Goal: Task Accomplishment & Management: Manage account settings

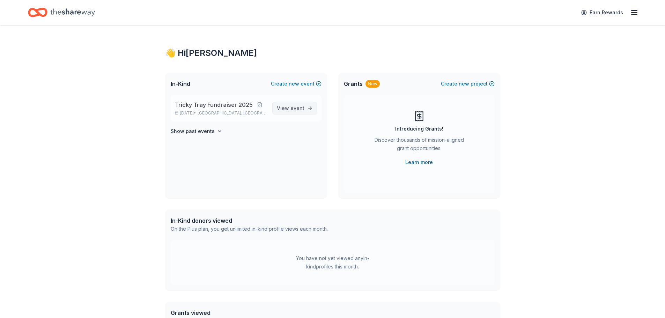
click at [294, 109] on span "event" at bounding box center [297, 108] width 14 height 6
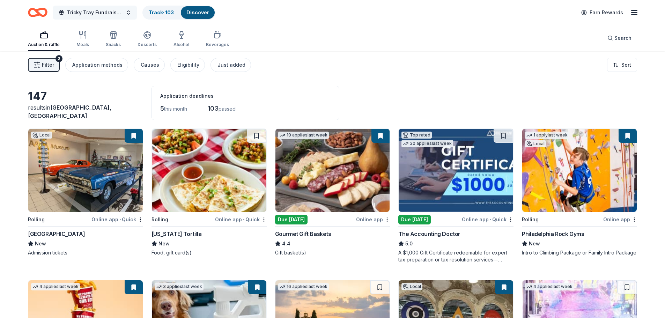
click at [119, 15] on span "Tricky Tray Fundraiser 2025" at bounding box center [95, 12] width 56 height 8
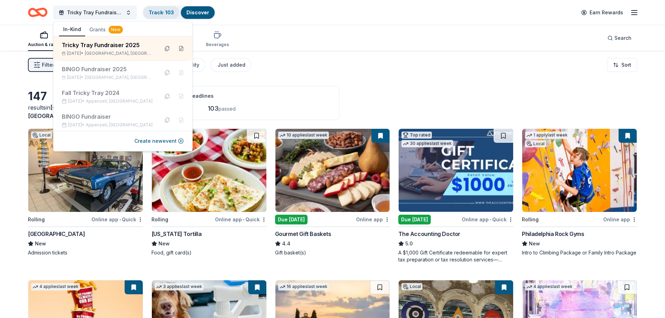
click at [165, 15] on div "Track · 103" at bounding box center [161, 12] width 36 height 13
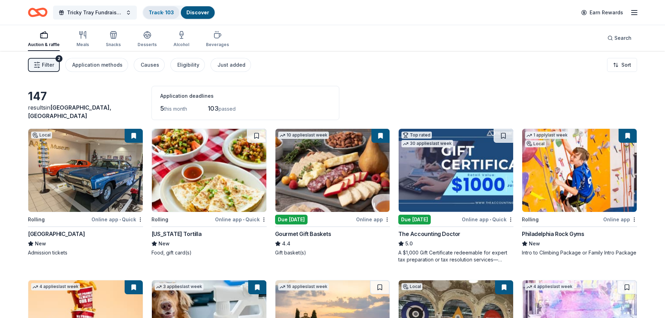
click at [165, 15] on div "Track · 103" at bounding box center [161, 12] width 36 height 13
click at [195, 8] on div "Discover" at bounding box center [198, 12] width 34 height 13
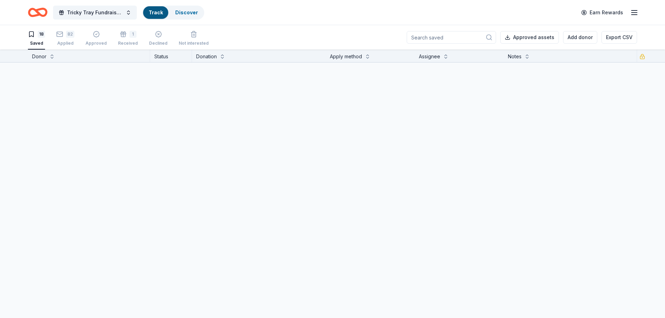
scroll to position [0, 0]
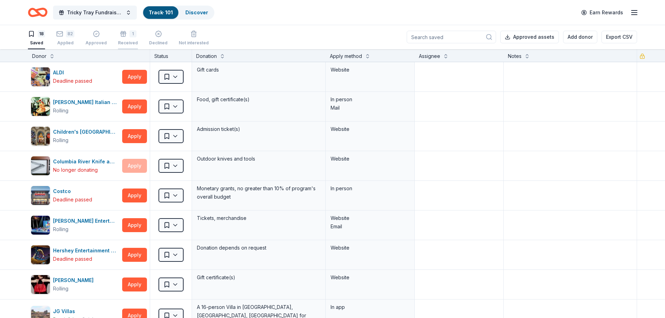
click at [130, 39] on div "1 Received" at bounding box center [128, 37] width 20 height 15
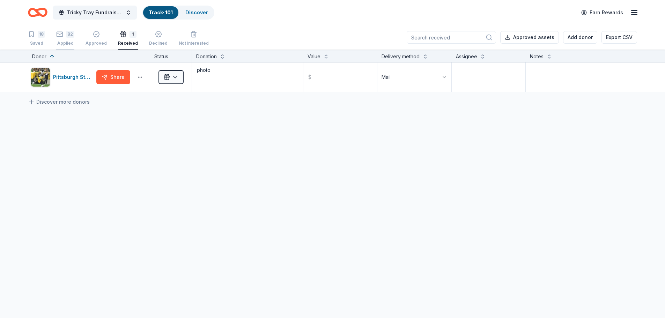
click at [64, 41] on div "Applied" at bounding box center [65, 43] width 18 height 6
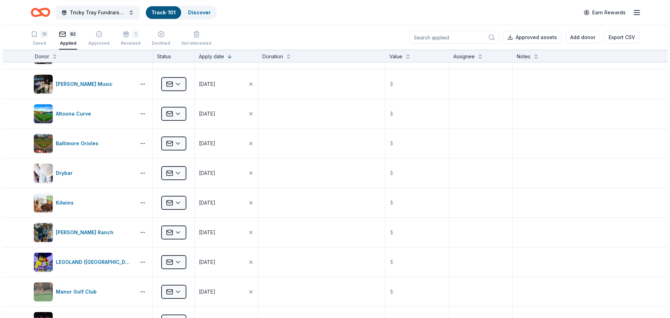
scroll to position [244, 0]
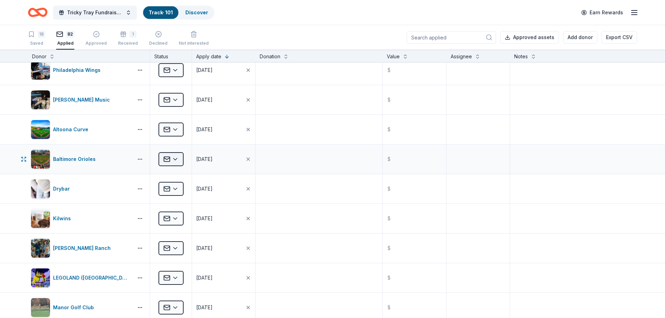
click at [174, 162] on html "Tricky Tray Fundraiser 2025 Track · 101 Discover Earn Rewards 18 Saved 82 Appli…" at bounding box center [332, 159] width 665 height 318
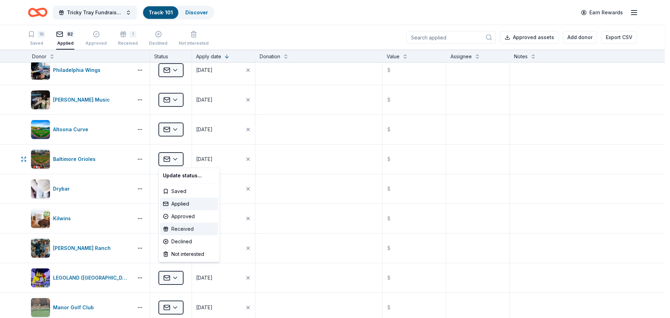
click at [182, 229] on div "Received" at bounding box center [189, 229] width 58 height 13
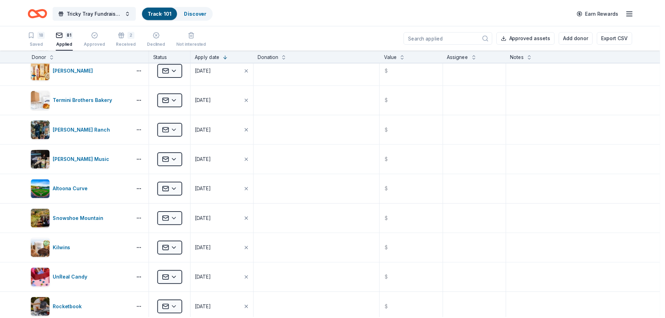
scroll to position [66, 0]
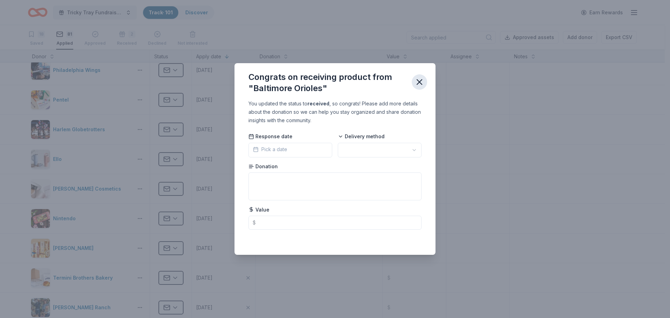
click at [420, 81] on icon "button" at bounding box center [419, 82] width 5 height 5
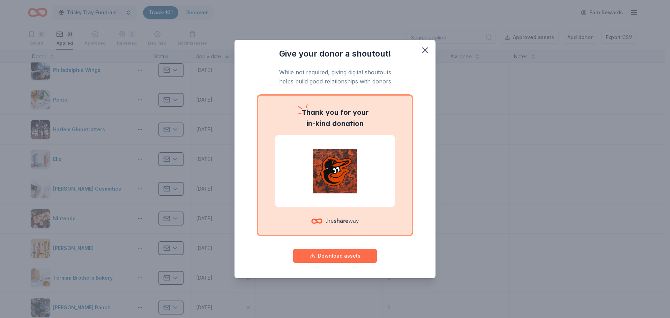
click at [337, 259] on button "Download assets" at bounding box center [335, 256] width 84 height 14
click at [429, 50] on icon "button" at bounding box center [425, 50] width 10 height 10
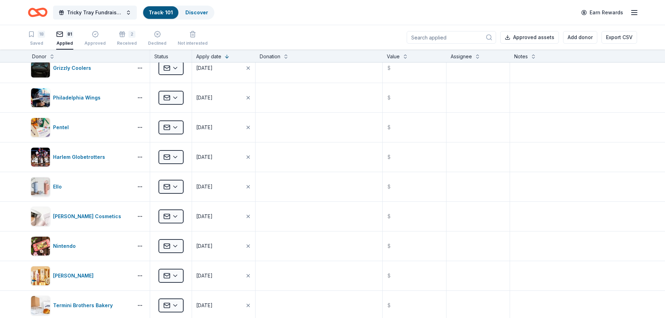
scroll to position [0, 0]
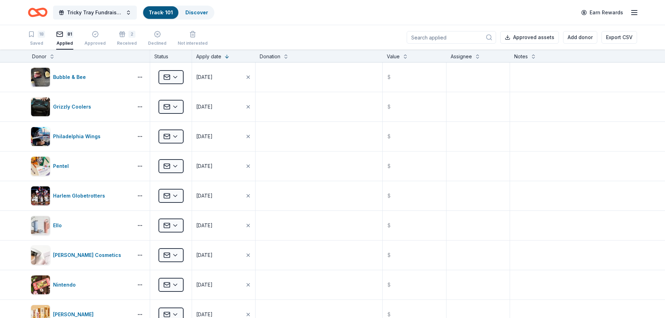
click at [441, 38] on input at bounding box center [450, 37] width 89 height 13
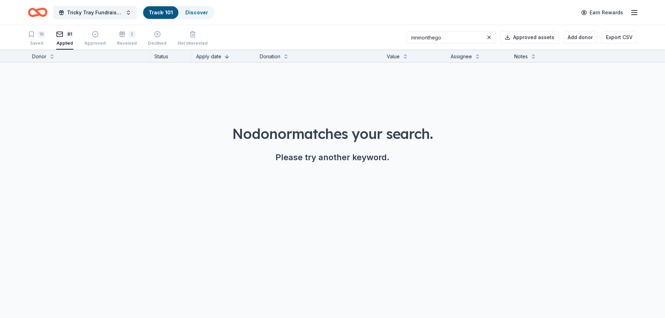
type input "mnmonthego"
click at [36, 54] on div "Donor" at bounding box center [39, 56] width 14 height 8
click at [37, 60] on div "Donor" at bounding box center [39, 56] width 14 height 8
click at [38, 37] on div "18" at bounding box center [41, 34] width 7 height 7
click at [57, 43] on div "Applied" at bounding box center [64, 43] width 17 height 6
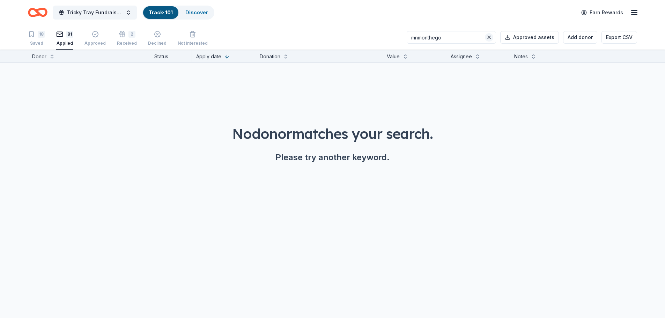
click at [493, 38] on button at bounding box center [489, 37] width 8 height 8
